Goal: Leave review/rating

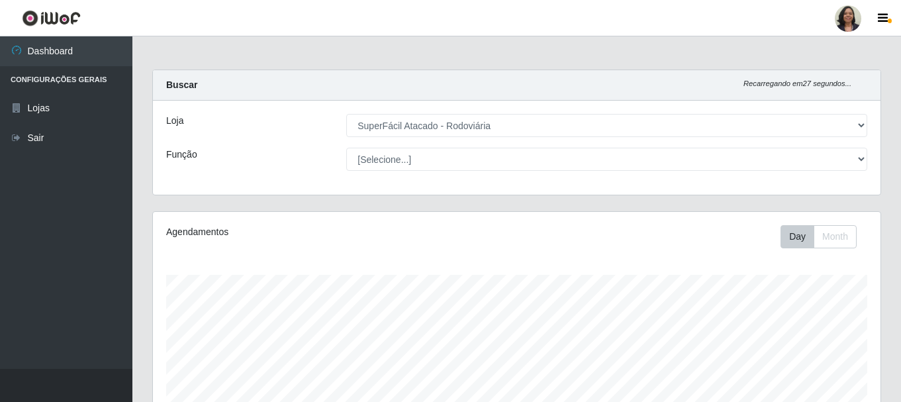
select select "400"
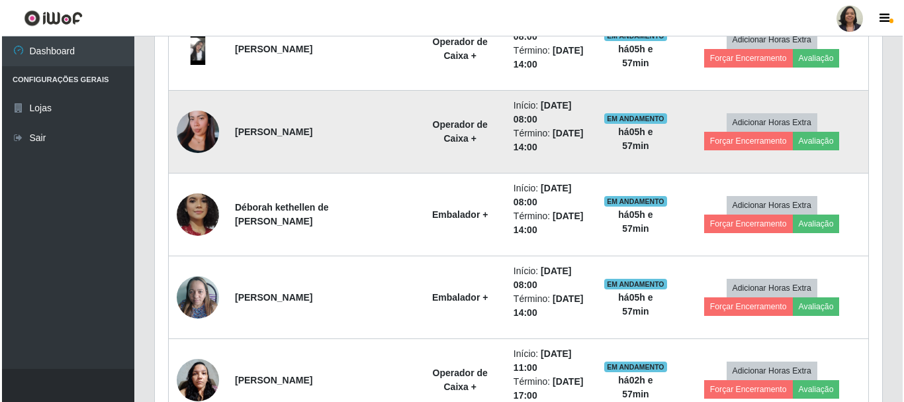
scroll to position [275, 728]
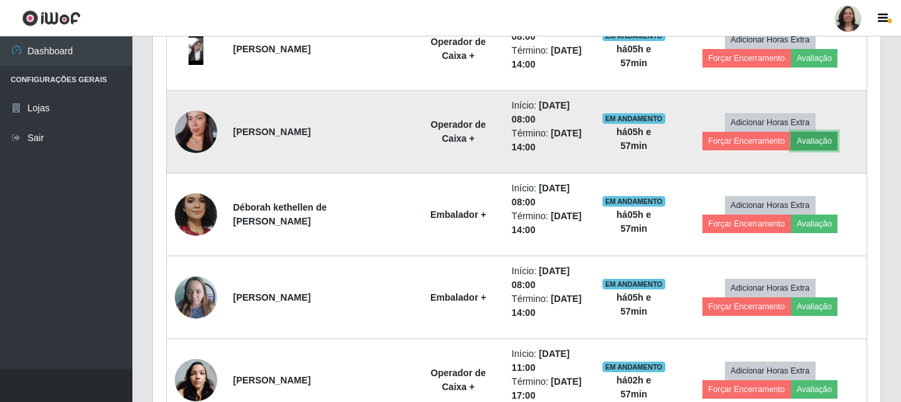
click at [791, 138] on button "Avaliação" at bounding box center [814, 141] width 47 height 19
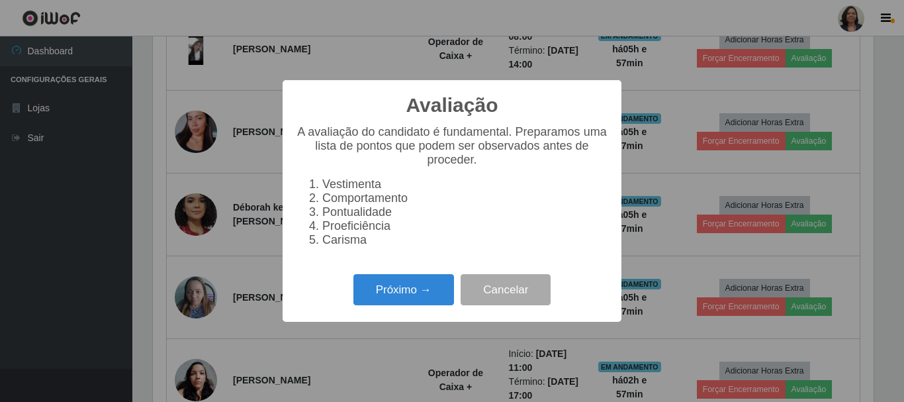
scroll to position [275, 721]
click at [401, 301] on button "Próximo →" at bounding box center [404, 289] width 101 height 31
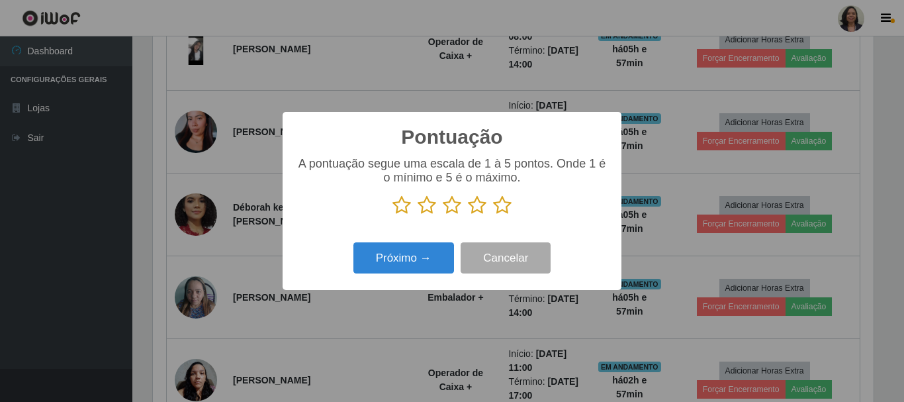
scroll to position [661788, 661342]
click at [453, 208] on icon at bounding box center [452, 205] width 19 height 20
click at [443, 215] on input "radio" at bounding box center [443, 215] width 0 height 0
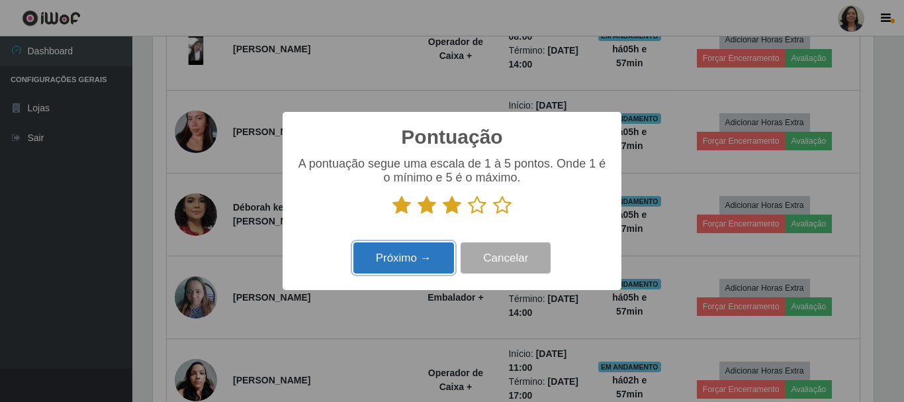
click at [412, 255] on button "Próximo →" at bounding box center [404, 257] width 101 height 31
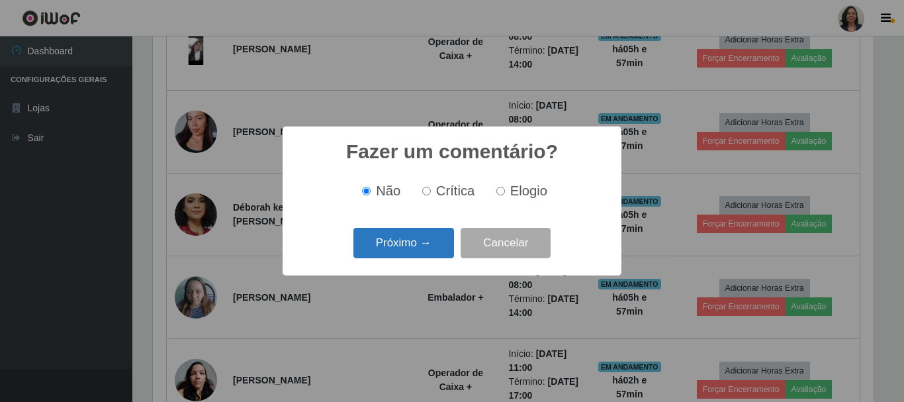
click at [414, 235] on button "Próximo →" at bounding box center [404, 243] width 101 height 31
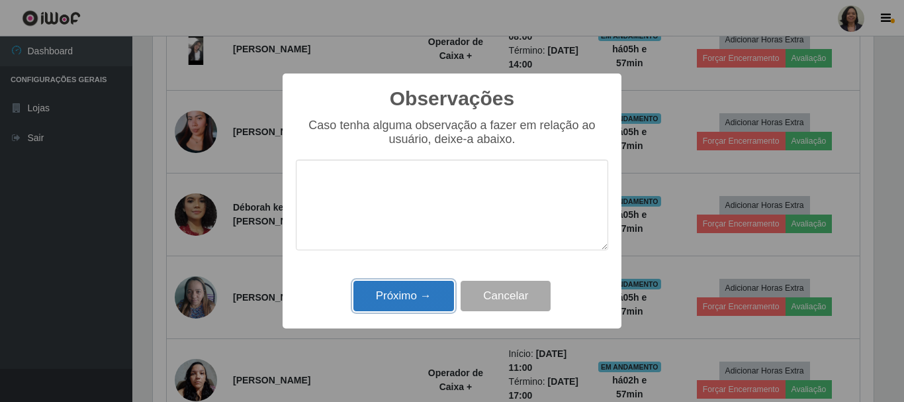
click at [416, 289] on button "Próximo →" at bounding box center [404, 296] width 101 height 31
click at [723, 106] on div "Observações × Caso tenha alguma observação a fazer em relação ao usuário, deixe…" at bounding box center [452, 201] width 904 height 402
click at [17, 237] on div "Observações × Caso tenha alguma observação a fazer em relação ao usuário, deixe…" at bounding box center [452, 201] width 904 height 402
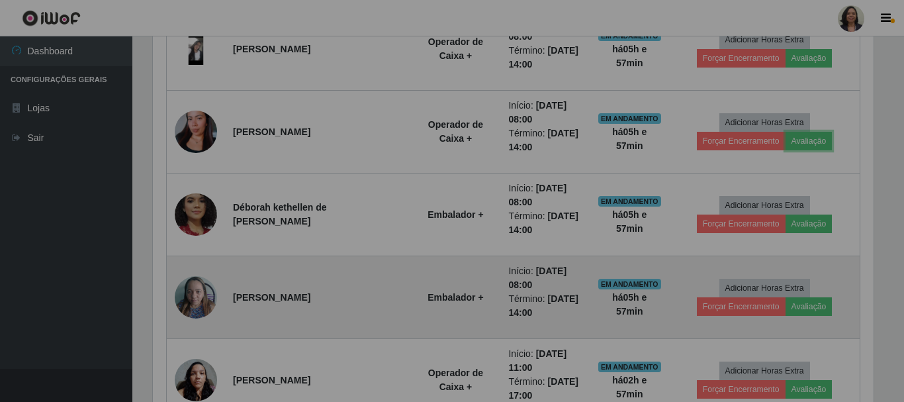
scroll to position [275, 728]
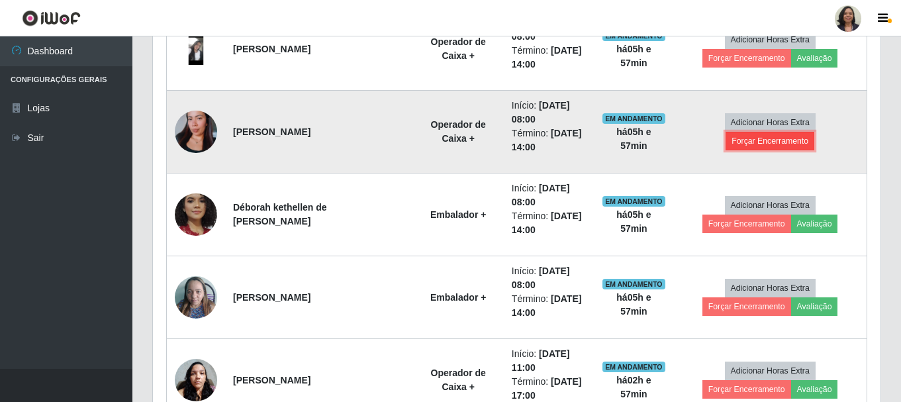
click at [804, 133] on button "Forçar Encerramento" at bounding box center [770, 141] width 89 height 19
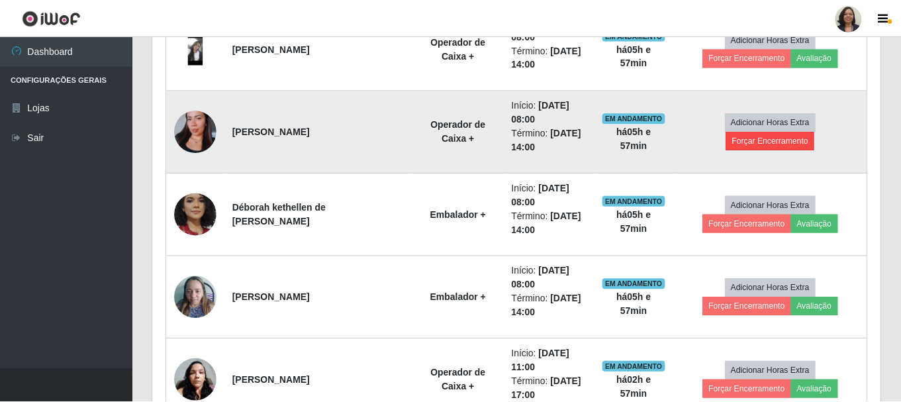
scroll to position [275, 721]
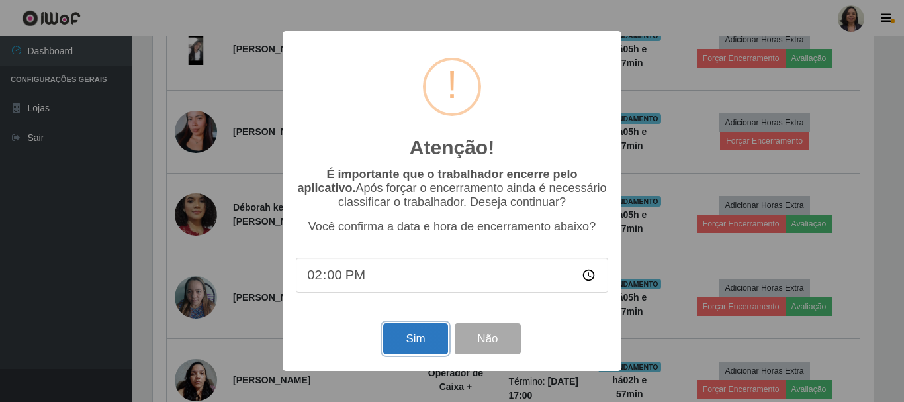
click at [412, 345] on button "Sim" at bounding box center [415, 338] width 64 height 31
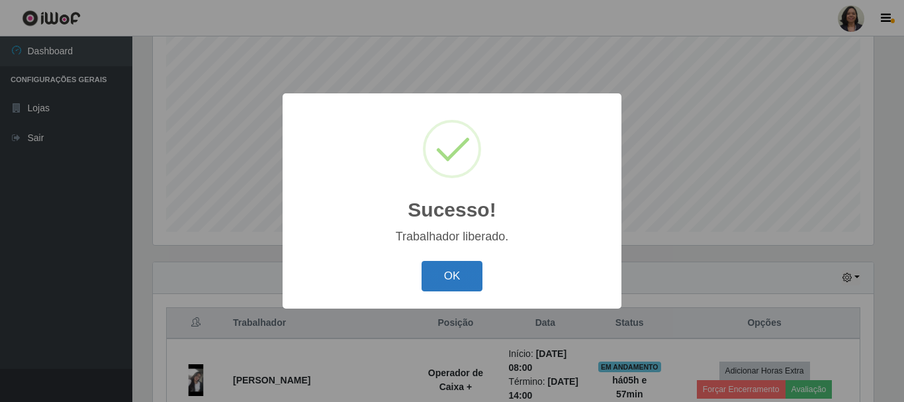
click at [437, 286] on button "OK" at bounding box center [453, 276] width 62 height 31
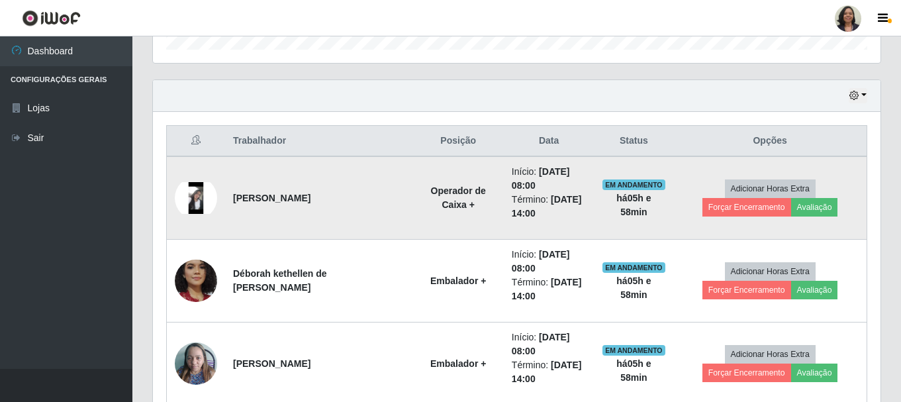
scroll to position [440, 0]
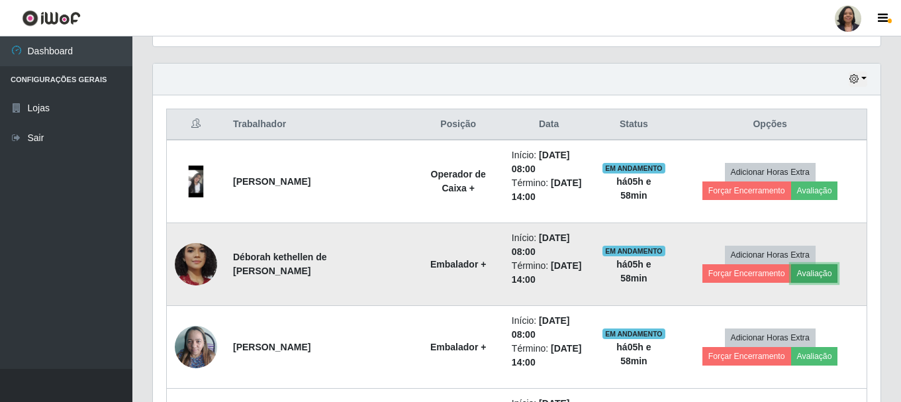
click at [791, 270] on button "Avaliação" at bounding box center [814, 273] width 47 height 19
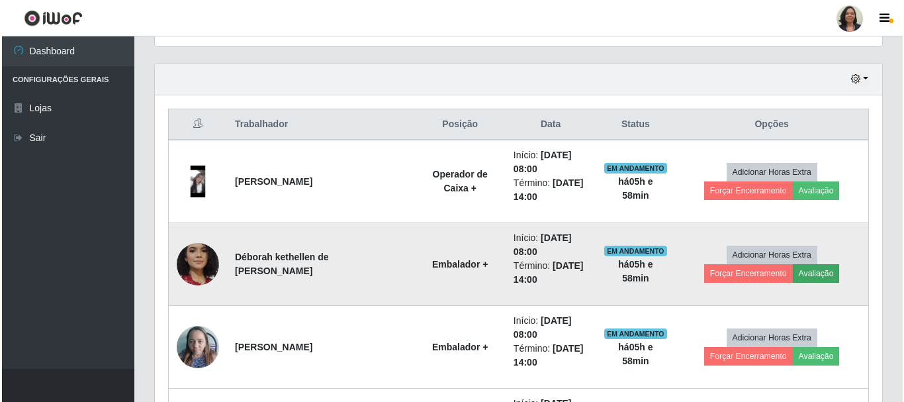
scroll to position [275, 721]
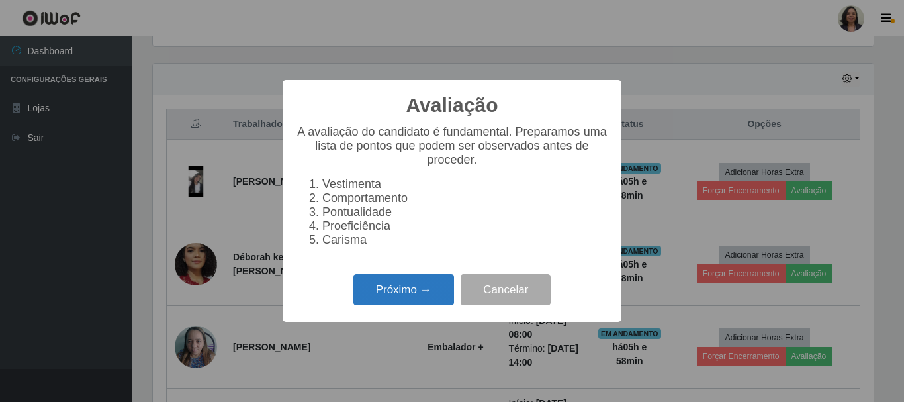
click at [430, 299] on button "Próximo →" at bounding box center [404, 289] width 101 height 31
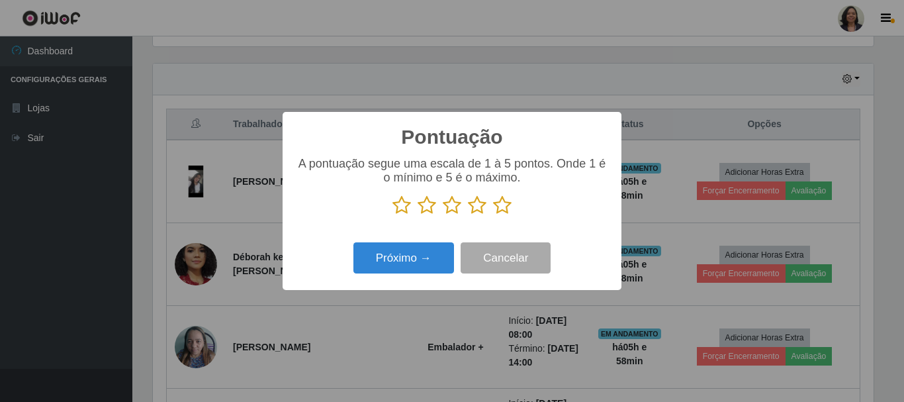
scroll to position [661788, 661342]
click at [498, 207] on icon at bounding box center [502, 205] width 19 height 20
click at [493, 215] on input "radio" at bounding box center [493, 215] width 0 height 0
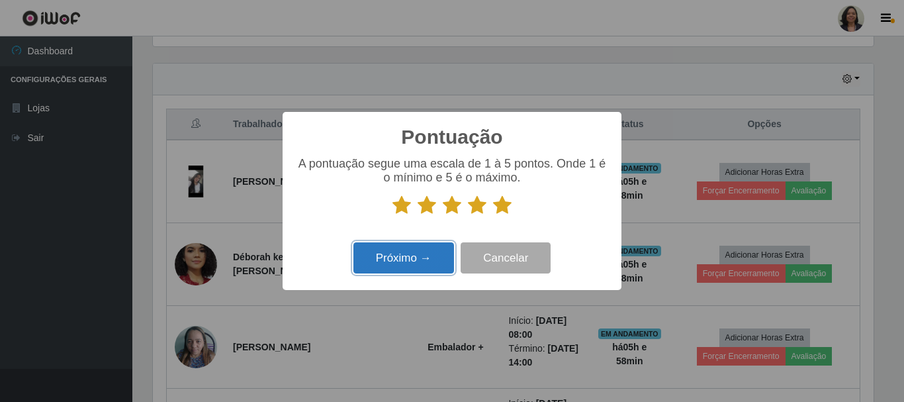
click at [405, 251] on button "Próximo →" at bounding box center [404, 257] width 101 height 31
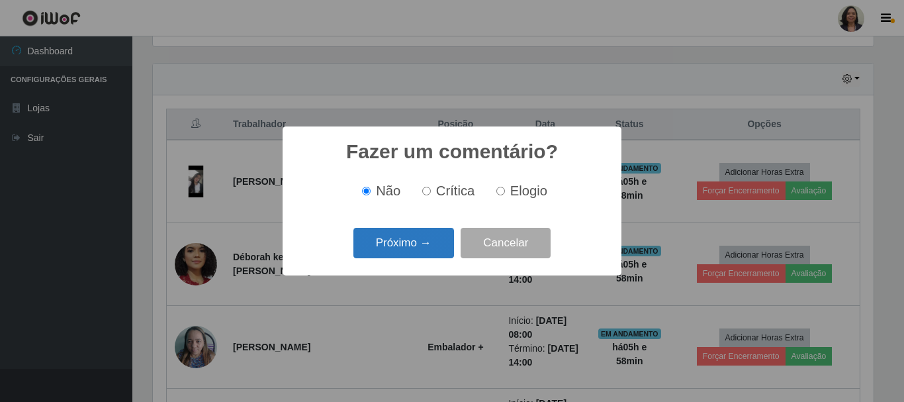
click at [401, 245] on button "Próximo →" at bounding box center [404, 243] width 101 height 31
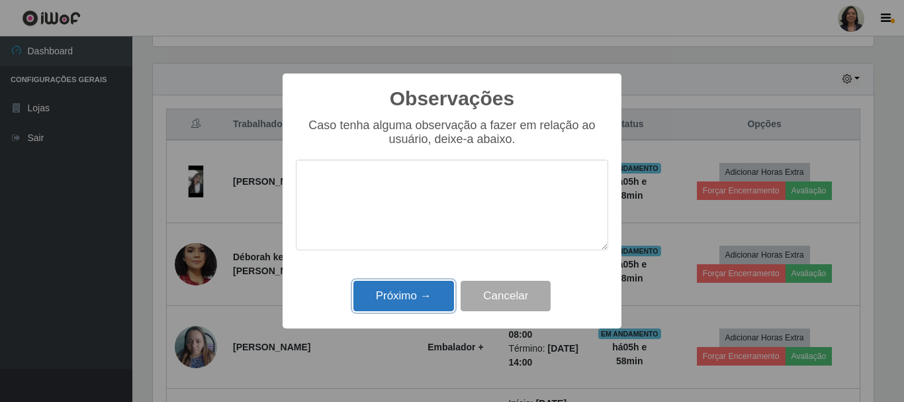
click at [382, 299] on button "Próximo →" at bounding box center [404, 296] width 101 height 31
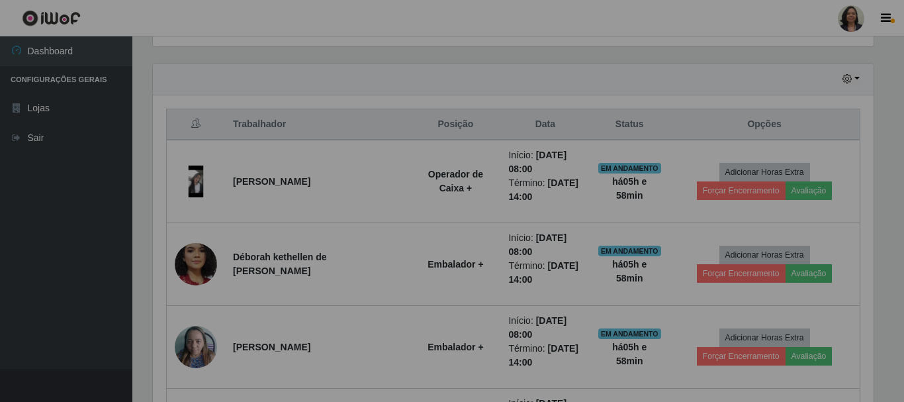
scroll to position [275, 728]
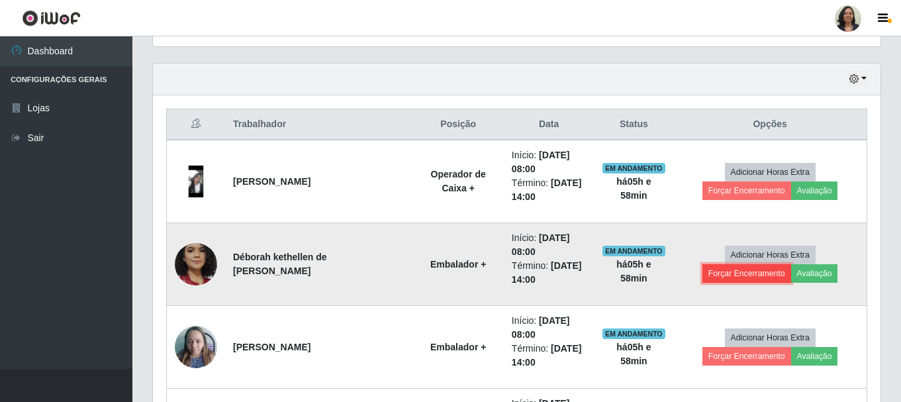
click at [791, 264] on button "Forçar Encerramento" at bounding box center [746, 273] width 89 height 19
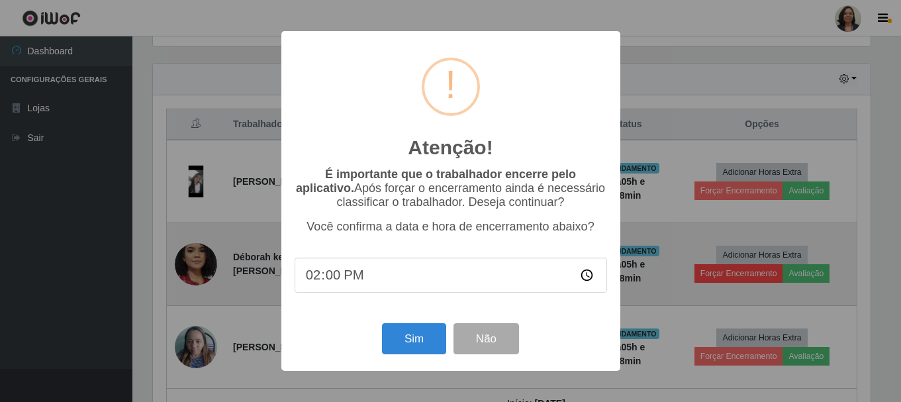
scroll to position [275, 721]
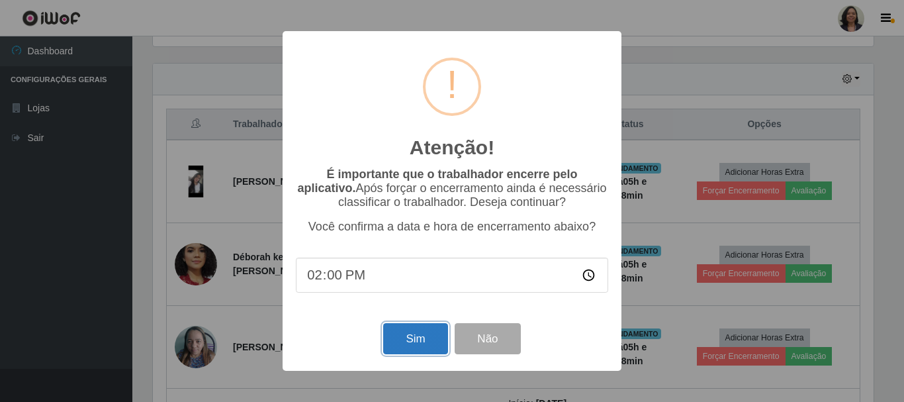
click at [414, 344] on button "Sim" at bounding box center [415, 338] width 64 height 31
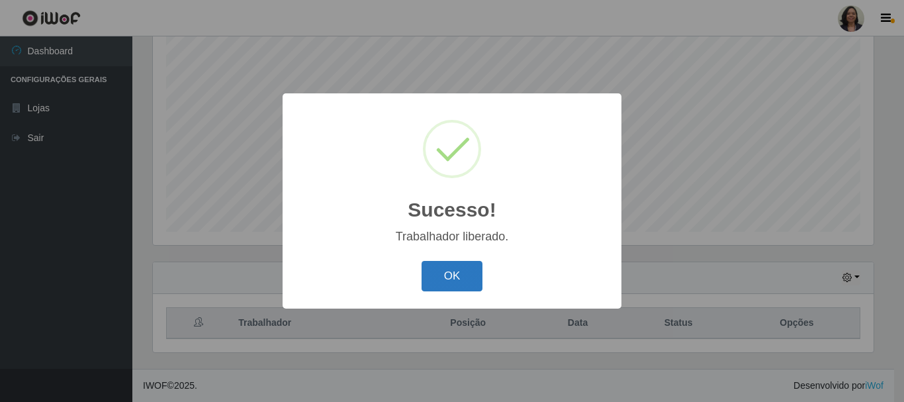
click at [439, 275] on button "OK" at bounding box center [453, 276] width 62 height 31
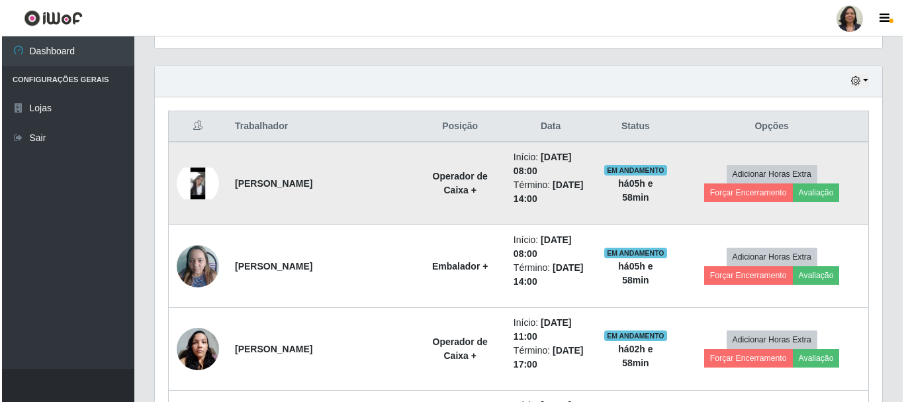
scroll to position [440, 0]
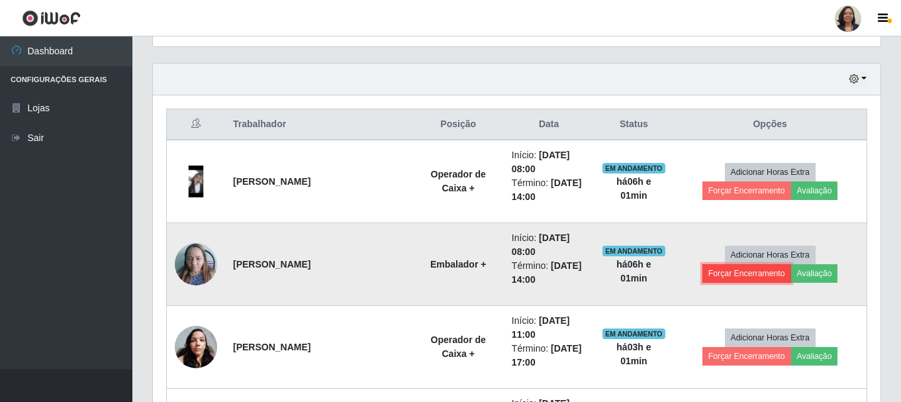
click at [791, 264] on button "Forçar Encerramento" at bounding box center [746, 273] width 89 height 19
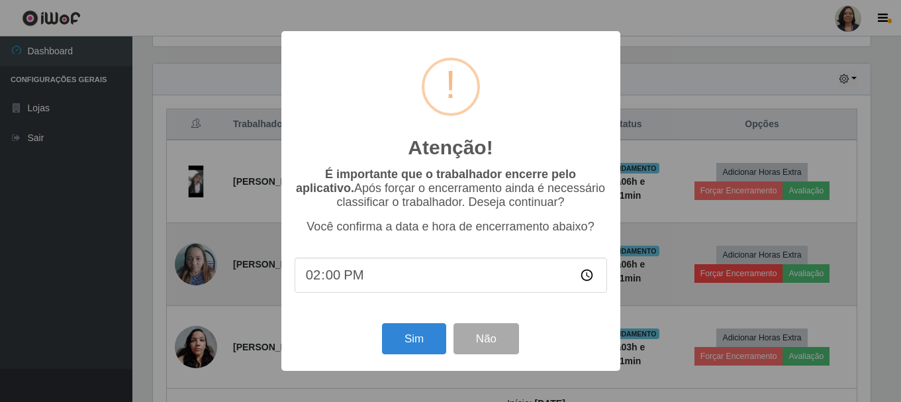
scroll to position [275, 721]
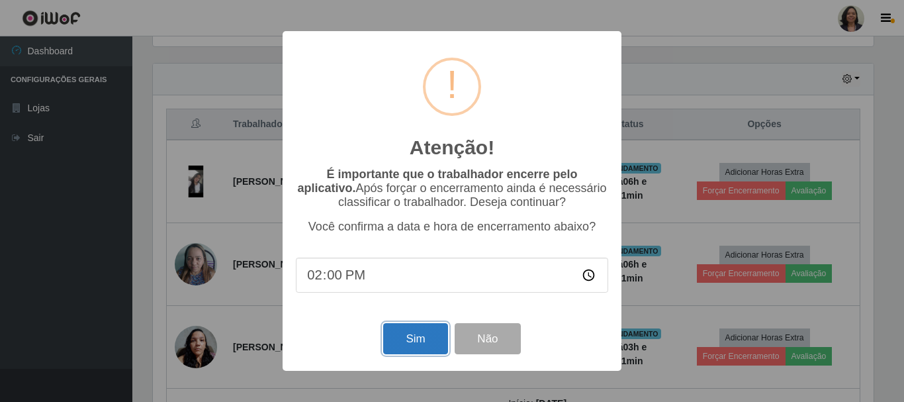
click at [413, 333] on button "Sim" at bounding box center [415, 338] width 64 height 31
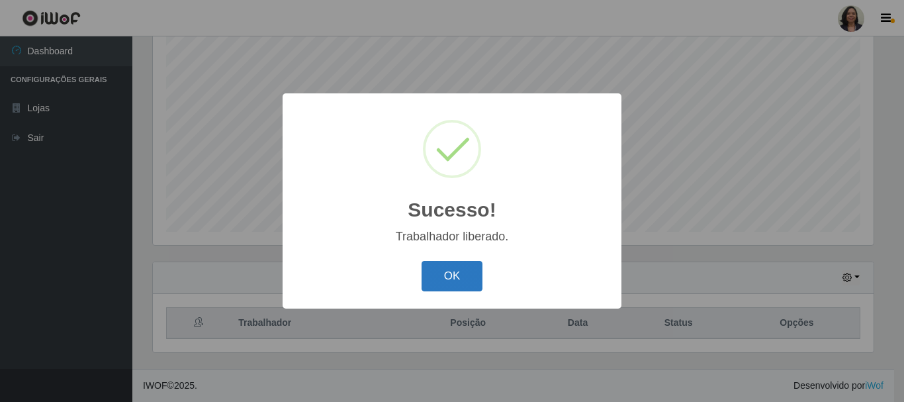
click at [456, 271] on button "OK" at bounding box center [453, 276] width 62 height 31
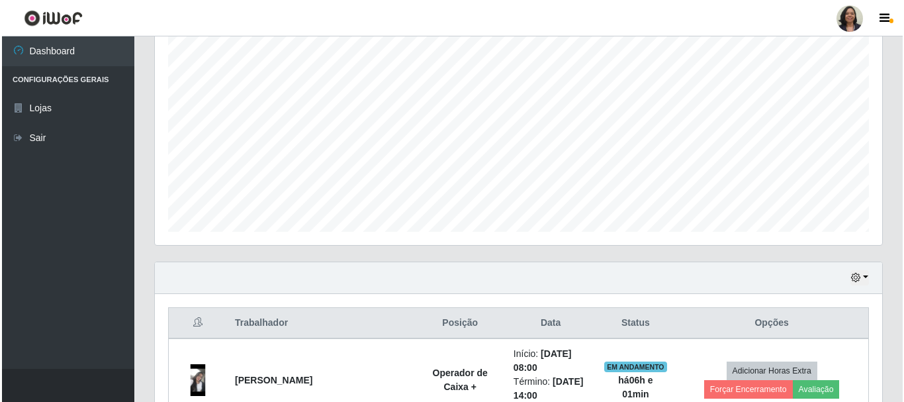
scroll to position [374, 0]
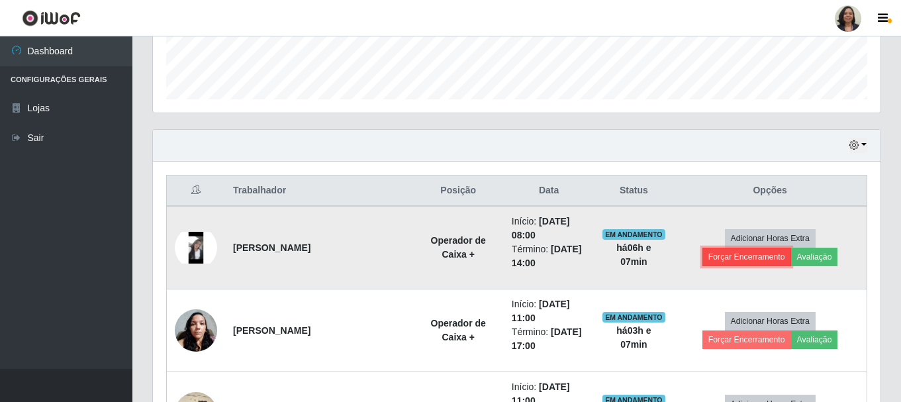
click at [791, 248] on button "Forçar Encerramento" at bounding box center [746, 257] width 89 height 19
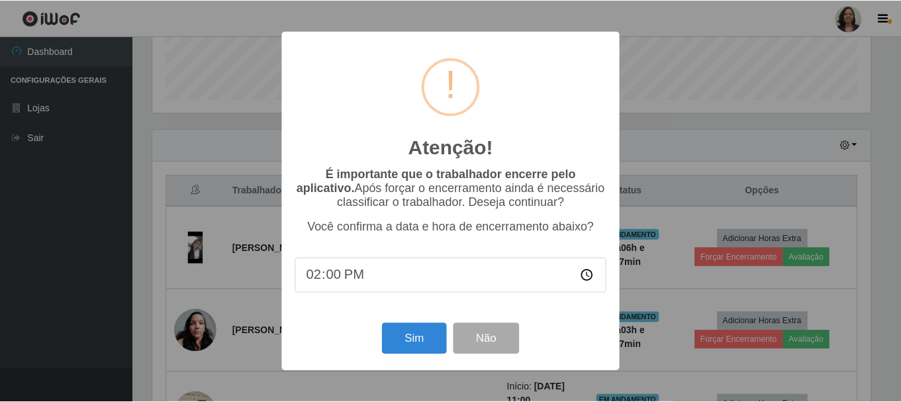
scroll to position [275, 721]
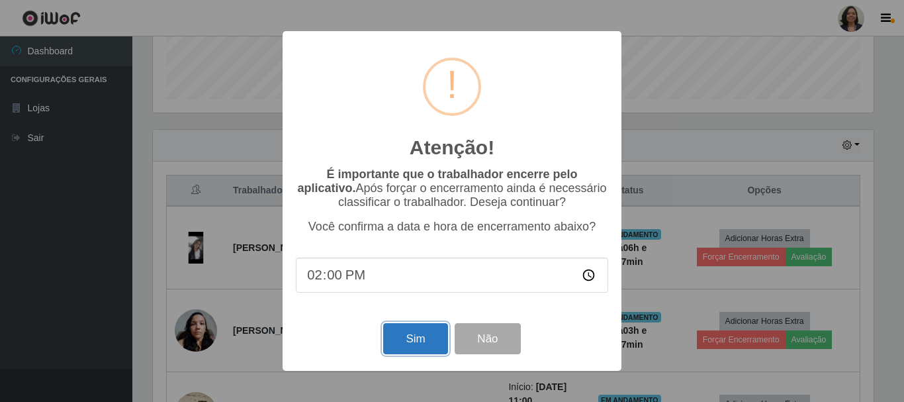
click at [407, 341] on button "Sim" at bounding box center [415, 338] width 64 height 31
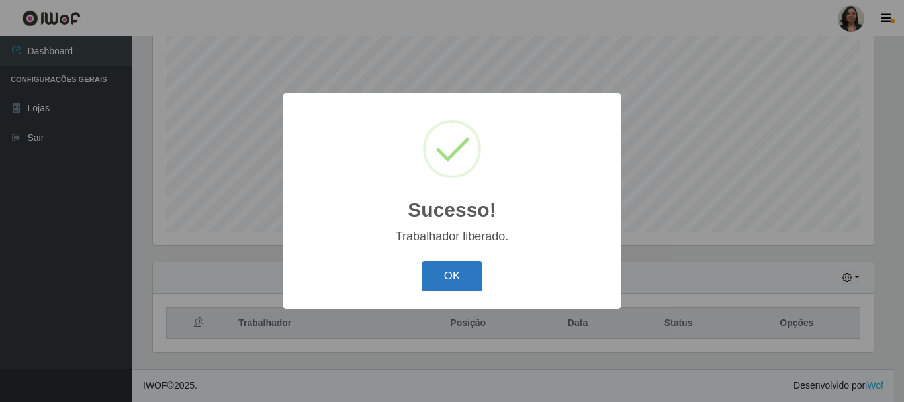
click at [434, 278] on button "OK" at bounding box center [453, 276] width 62 height 31
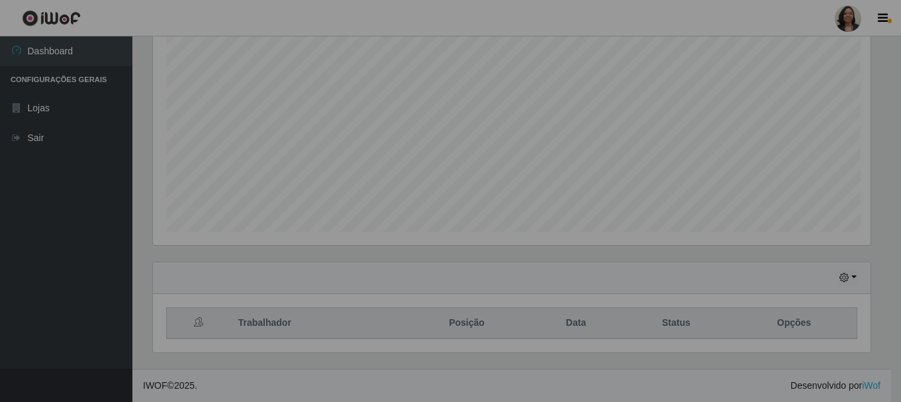
scroll to position [275, 728]
